Goal: Navigation & Orientation: Find specific page/section

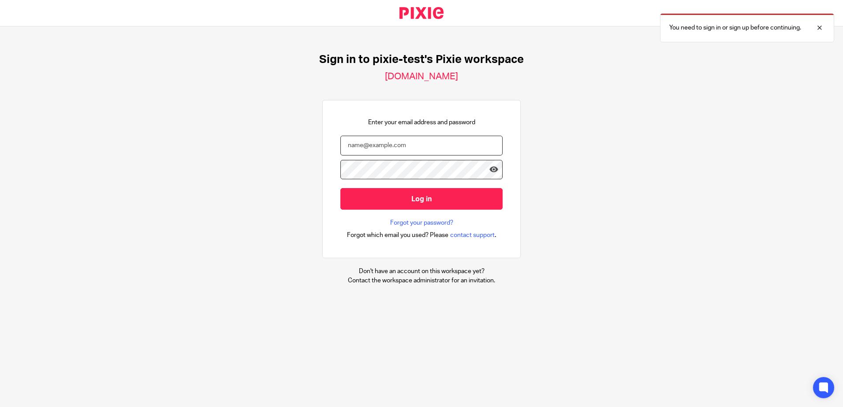
click at [371, 144] on input "email" at bounding box center [421, 146] width 162 height 20
type input "hafizah.matassan@theaccessgroup.com"
click at [340, 188] on input "Log in" at bounding box center [421, 199] width 162 height 22
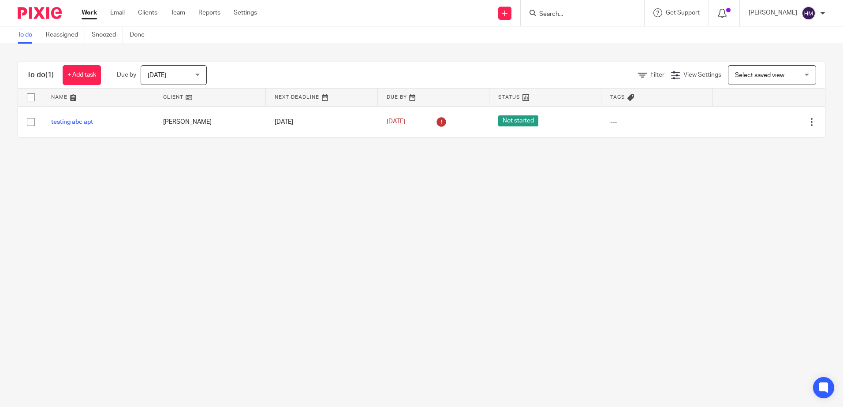
click at [721, 12] on icon at bounding box center [722, 13] width 9 height 9
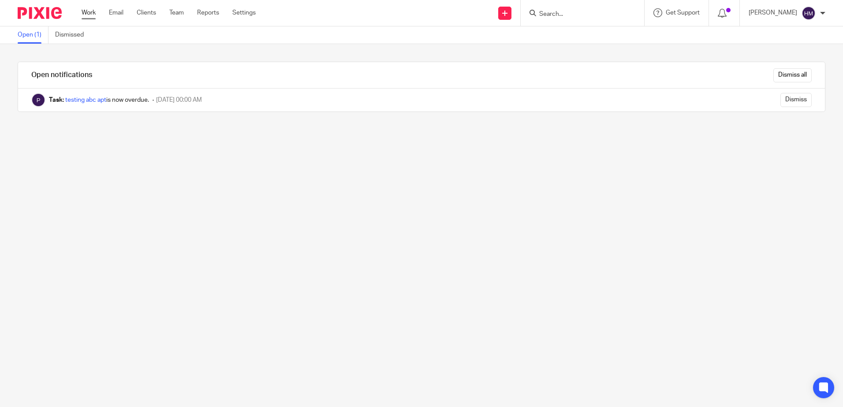
click at [90, 12] on link "Work" at bounding box center [89, 12] width 14 height 9
